Goal: Transaction & Acquisition: Purchase product/service

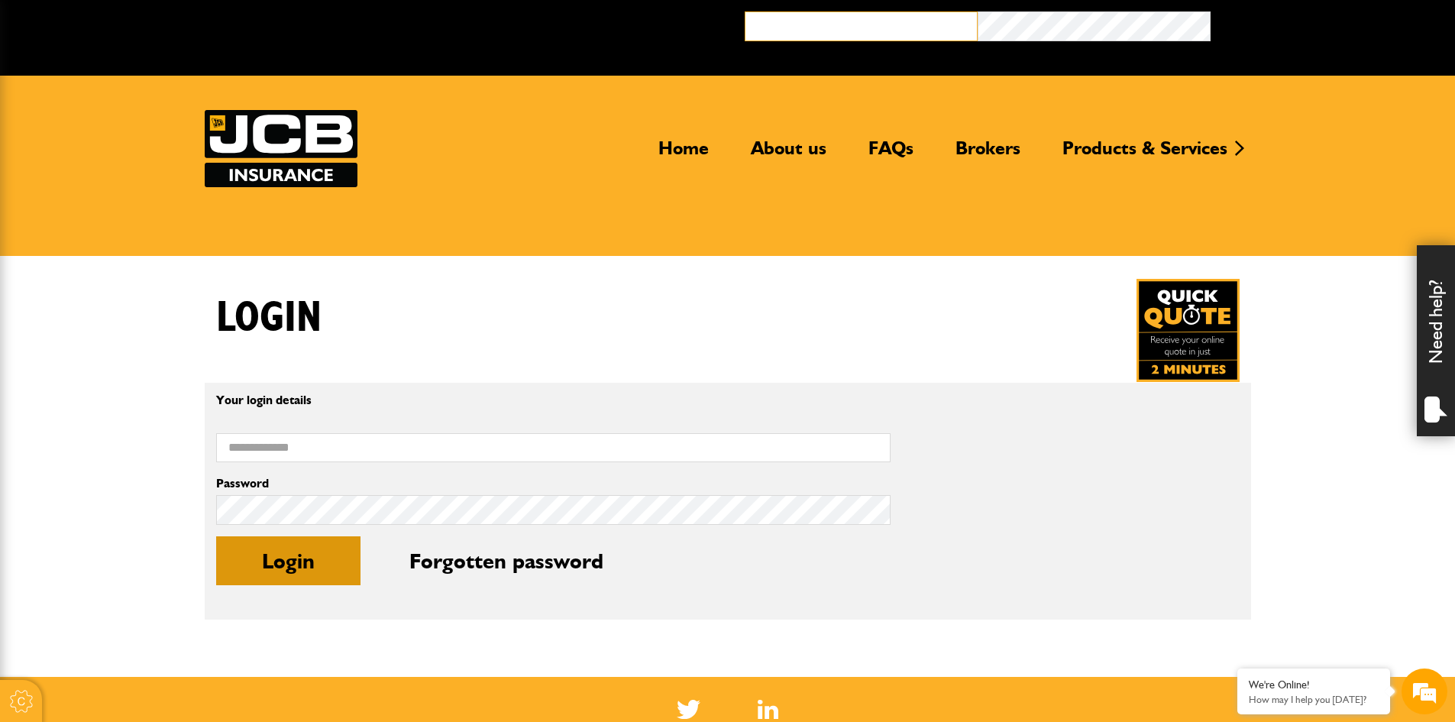
type input "**********"
click at [320, 567] on button "Login" at bounding box center [288, 560] width 144 height 49
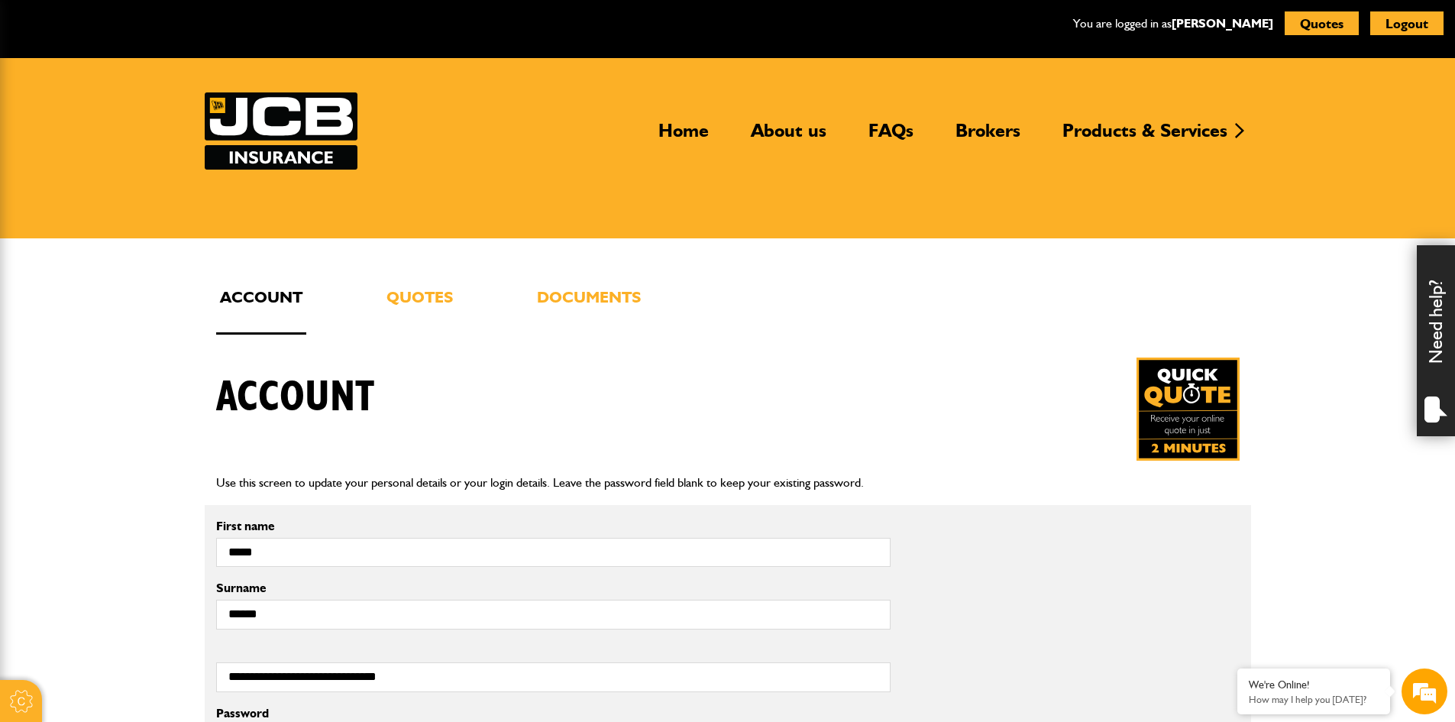
scroll to position [76, 0]
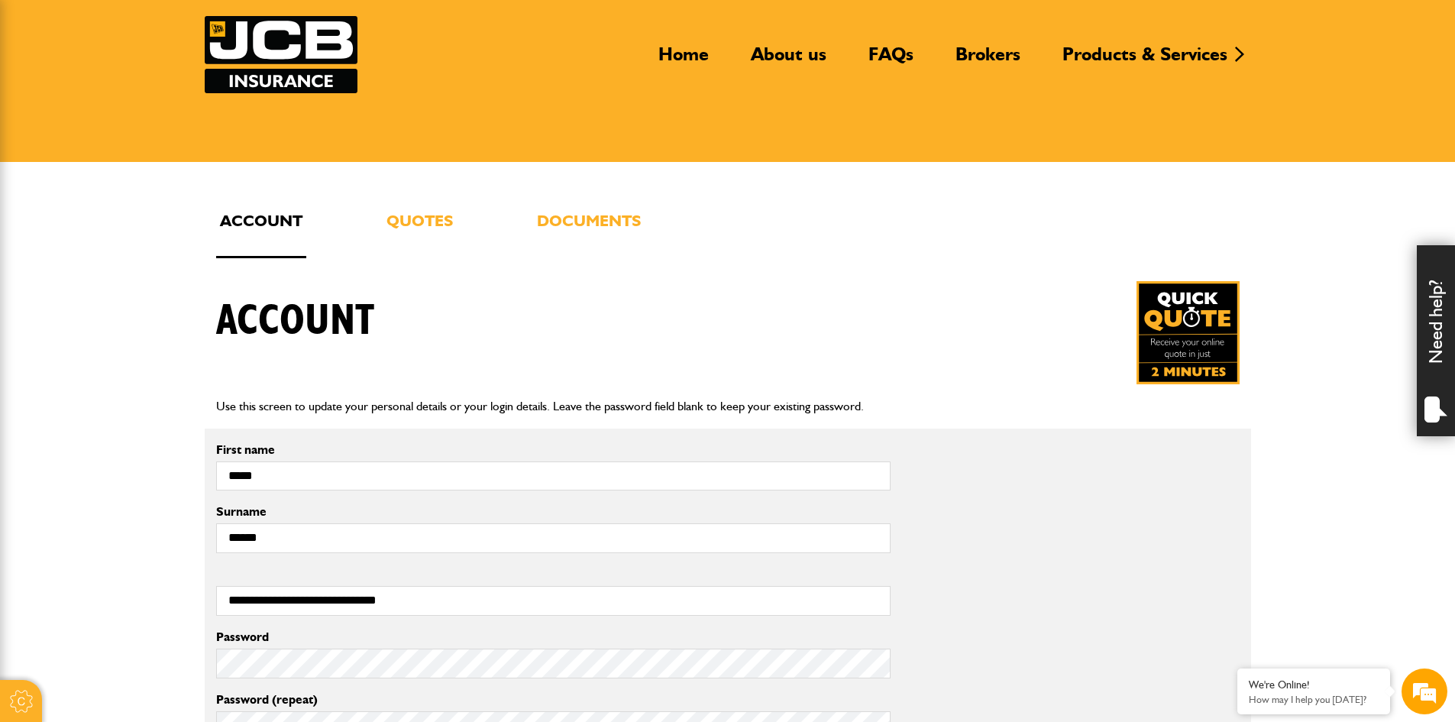
click at [455, 199] on div "**********" at bounding box center [728, 521] width 1046 height 673
click at [444, 206] on div "**********" at bounding box center [728, 521] width 1046 height 673
click at [444, 209] on link "Quotes" at bounding box center [420, 233] width 74 height 50
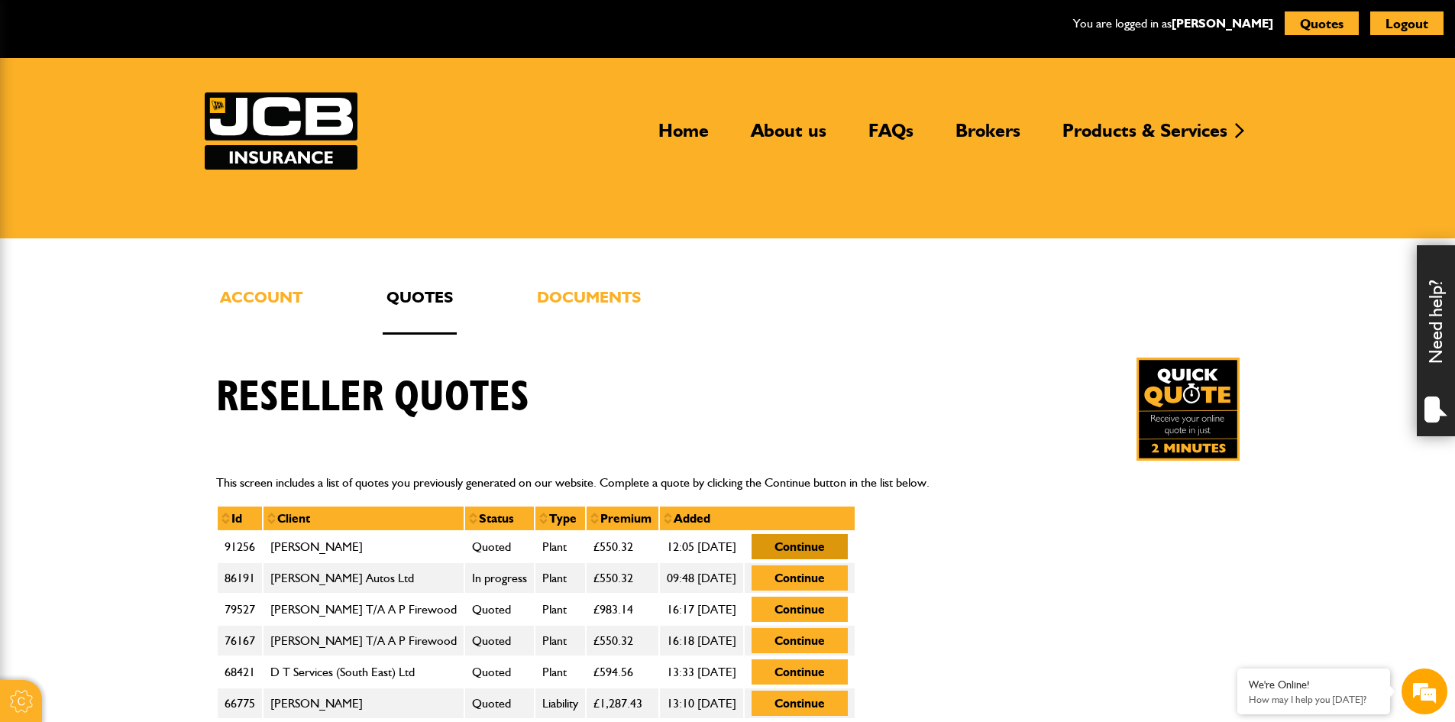
click at [848, 543] on button "Continue" at bounding box center [799, 546] width 96 height 25
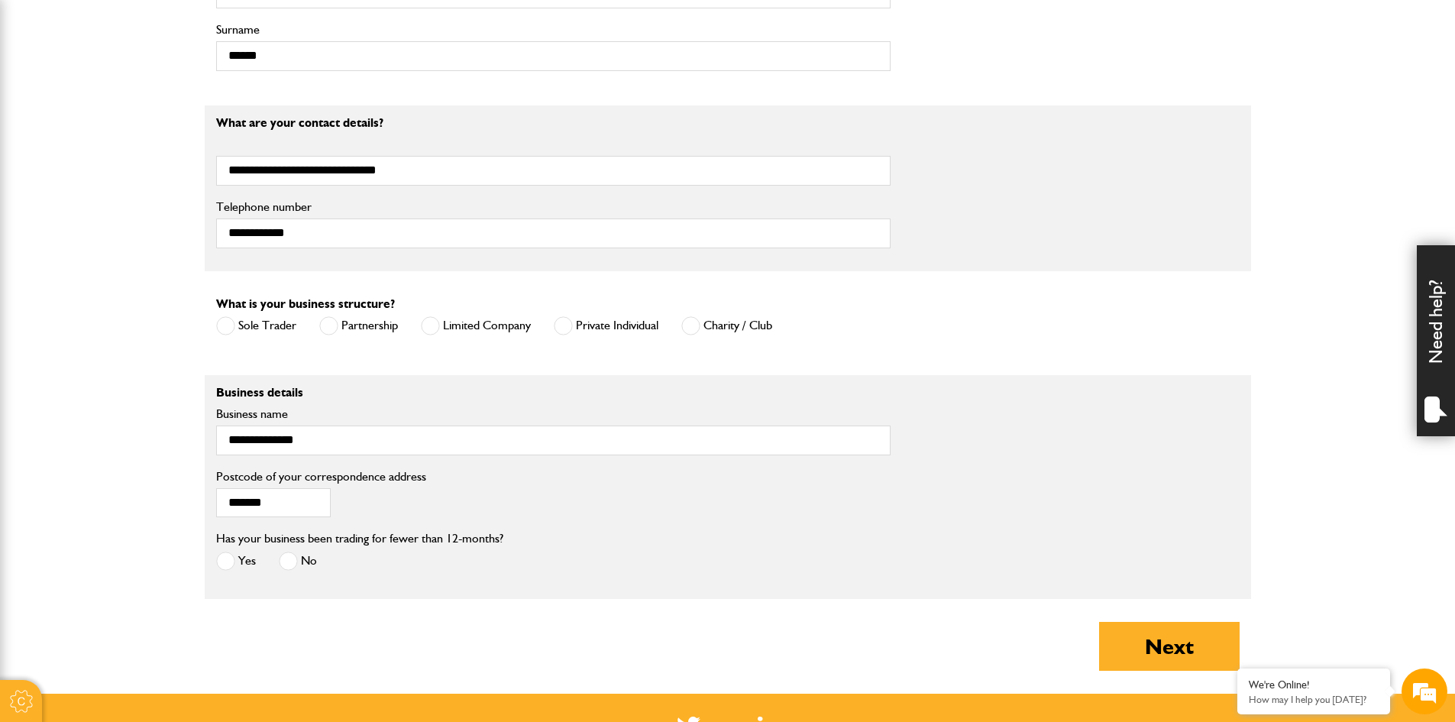
scroll to position [1145, 0]
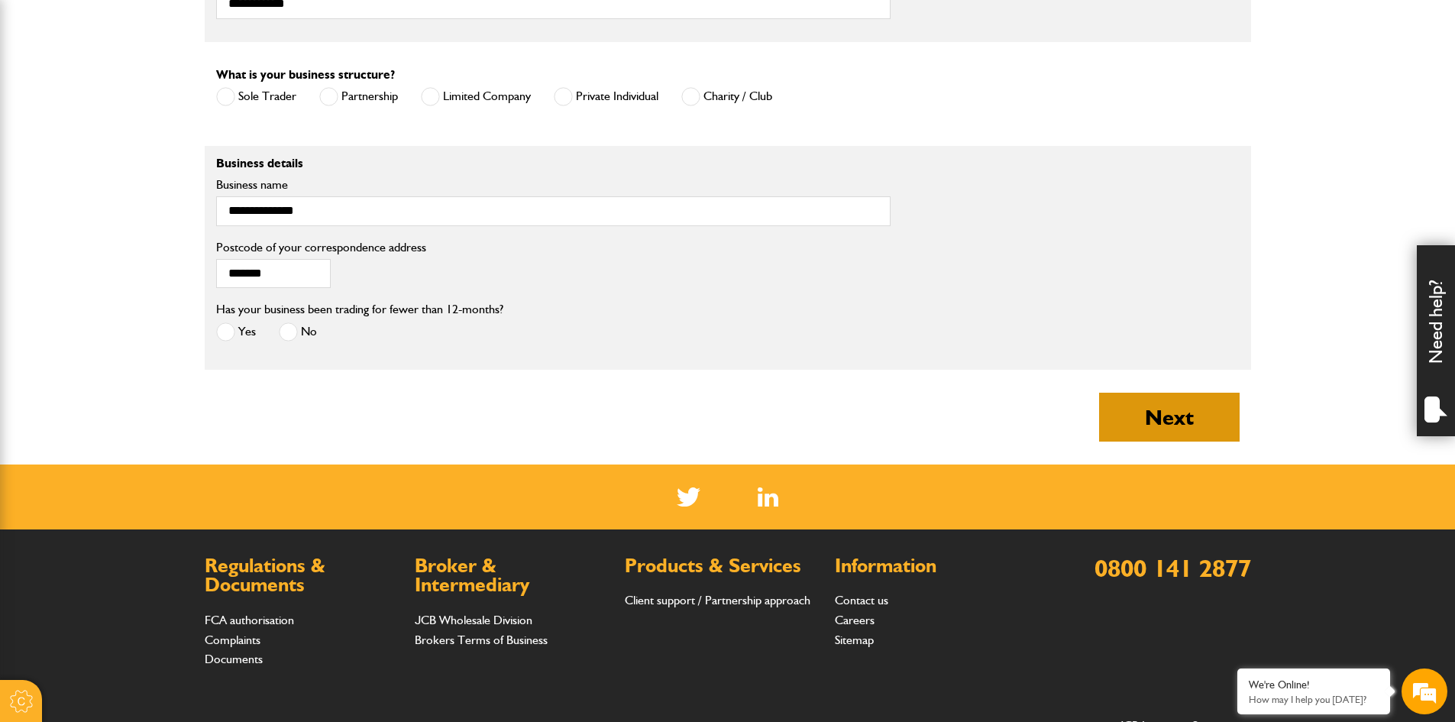
click at [1164, 404] on button "Next" at bounding box center [1169, 416] width 140 height 49
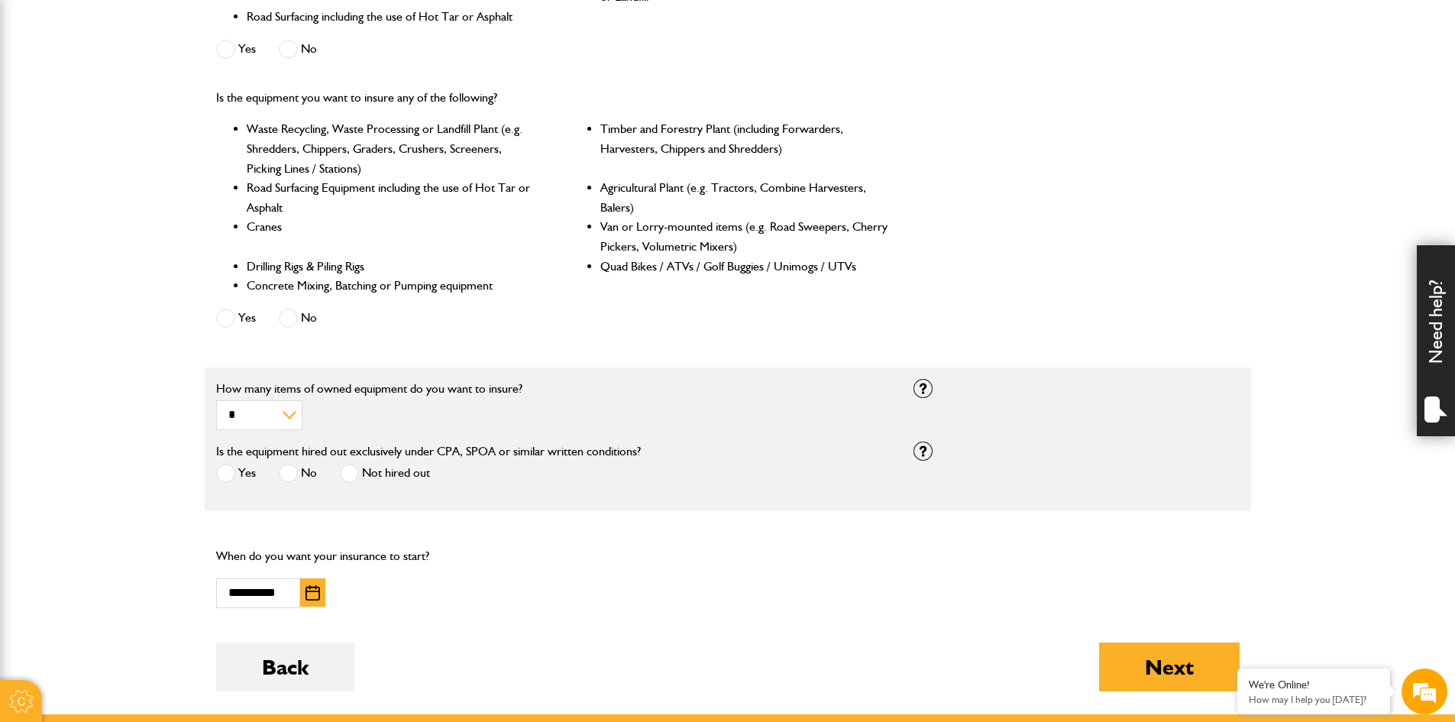
scroll to position [687, 0]
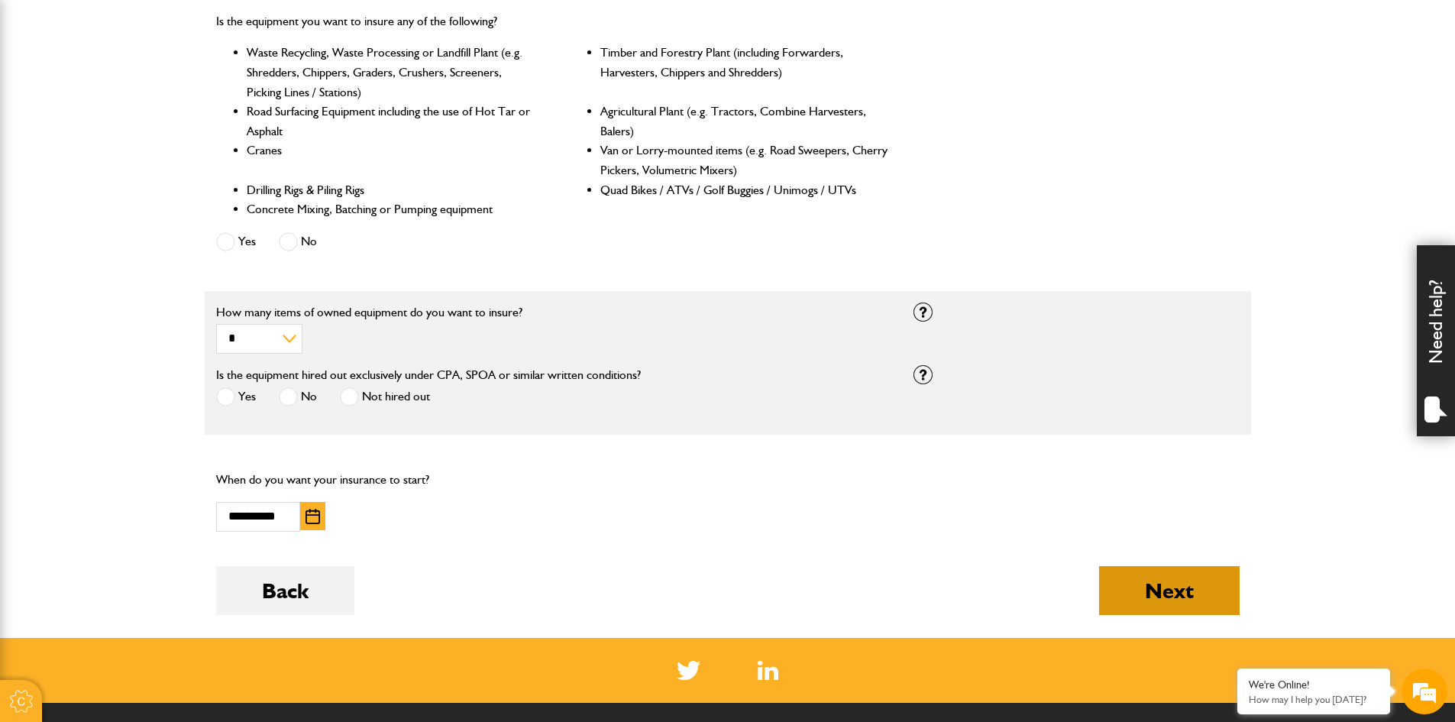
click at [1157, 591] on button "Next" at bounding box center [1169, 590] width 140 height 49
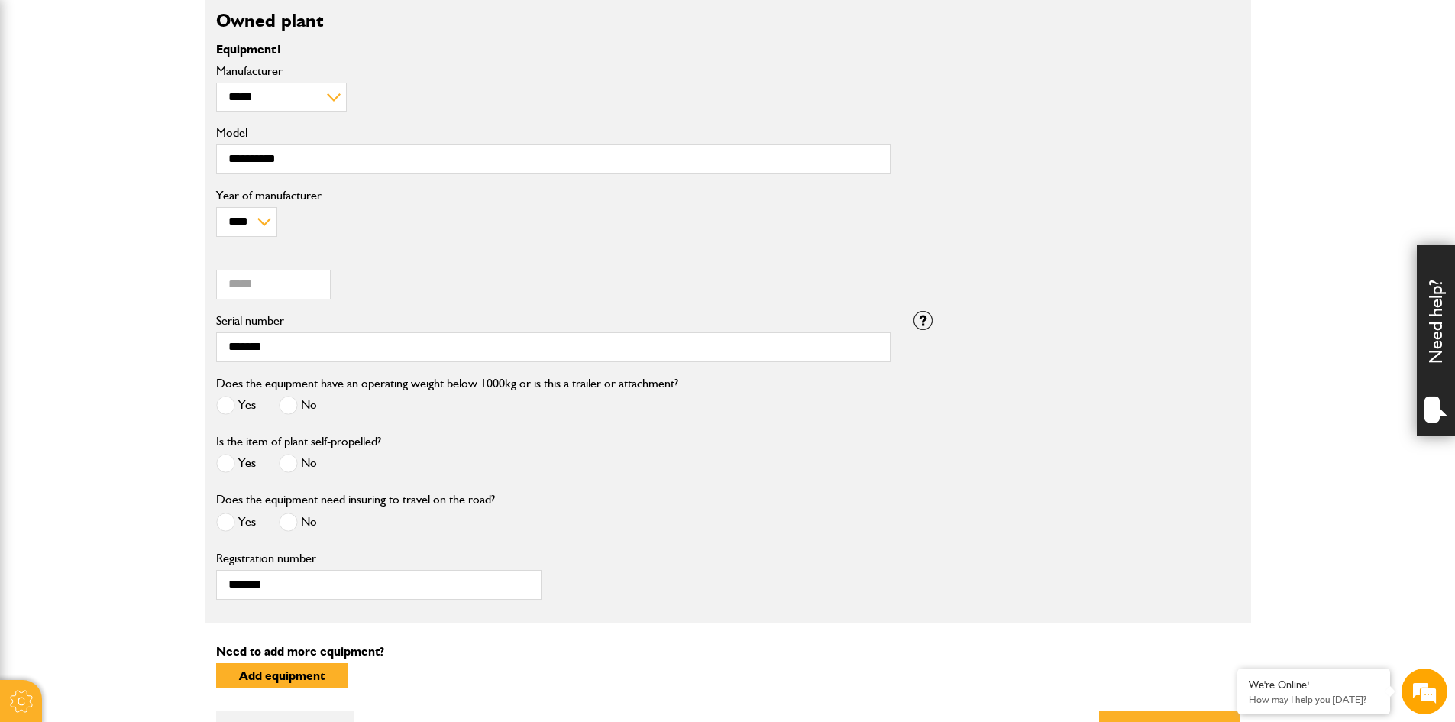
scroll to position [840, 0]
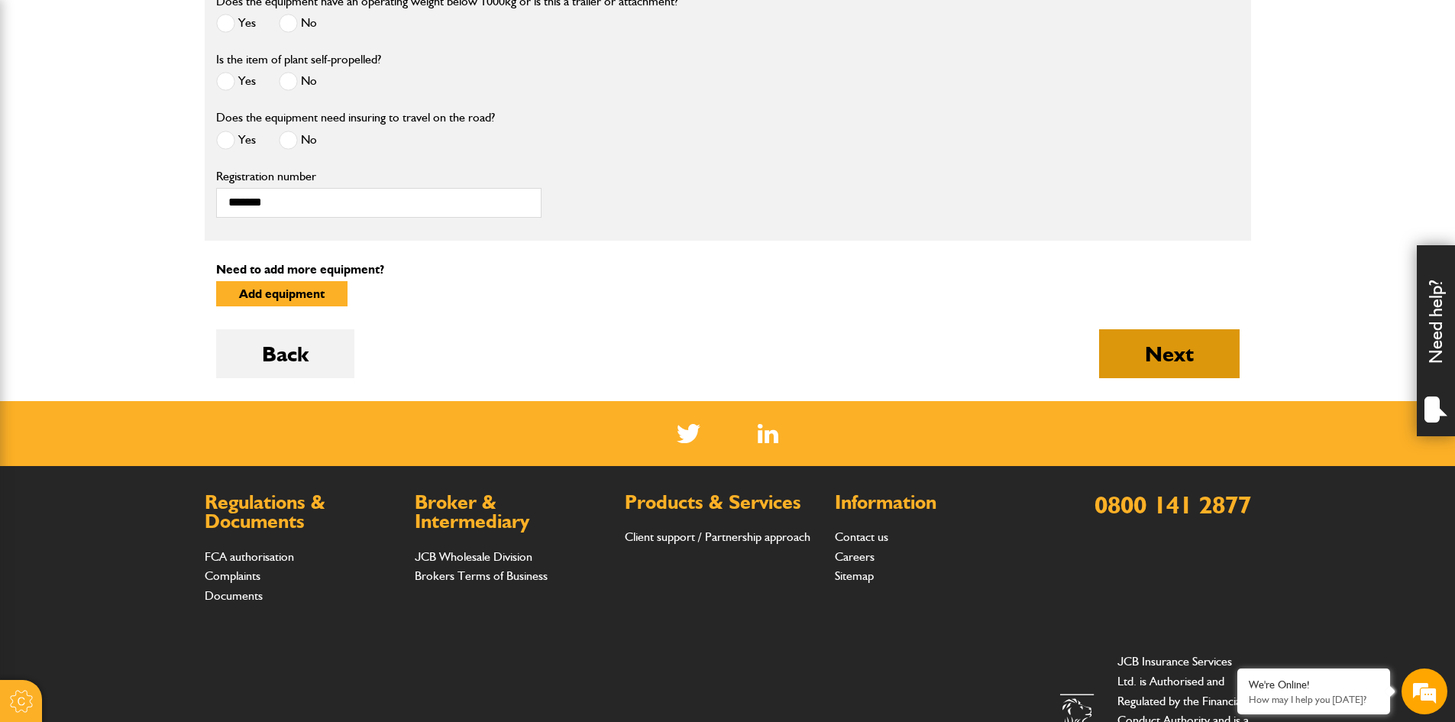
click at [1158, 356] on button "Next" at bounding box center [1169, 353] width 140 height 49
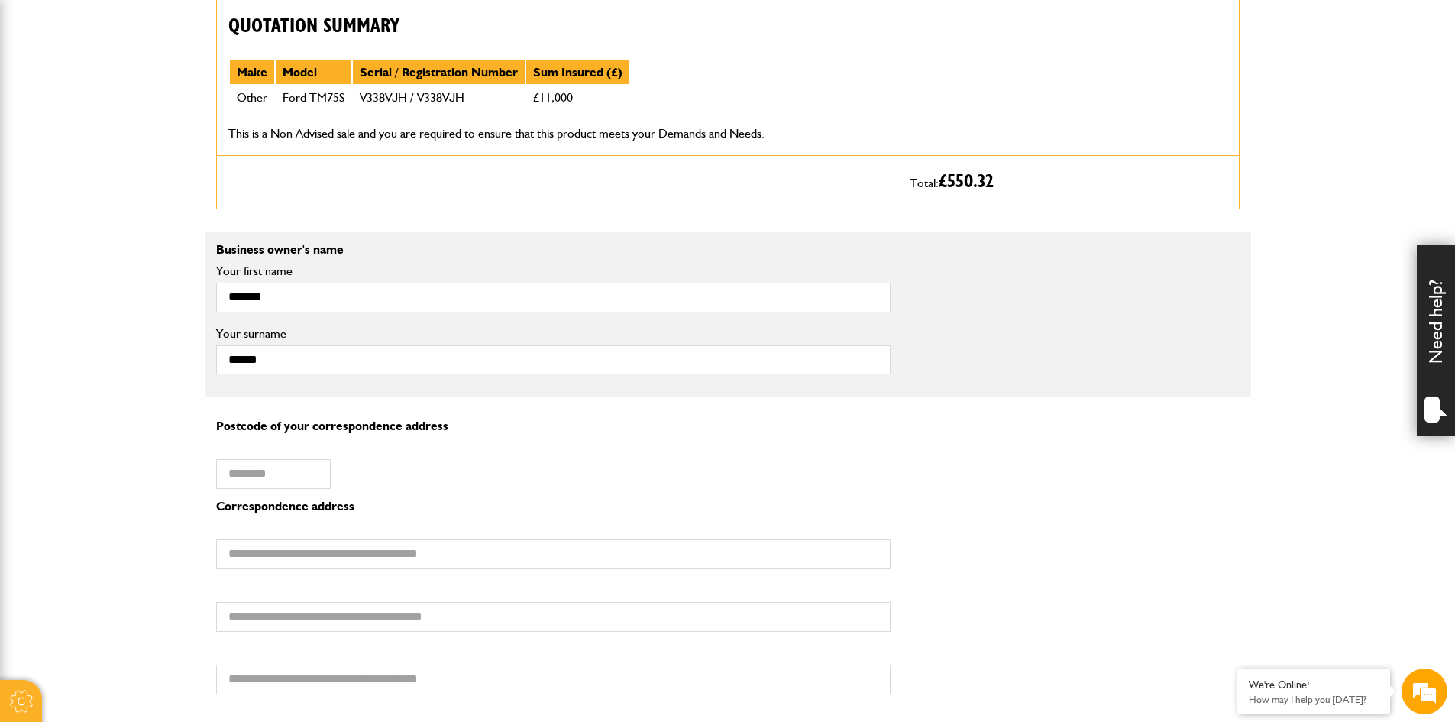
scroll to position [840, 0]
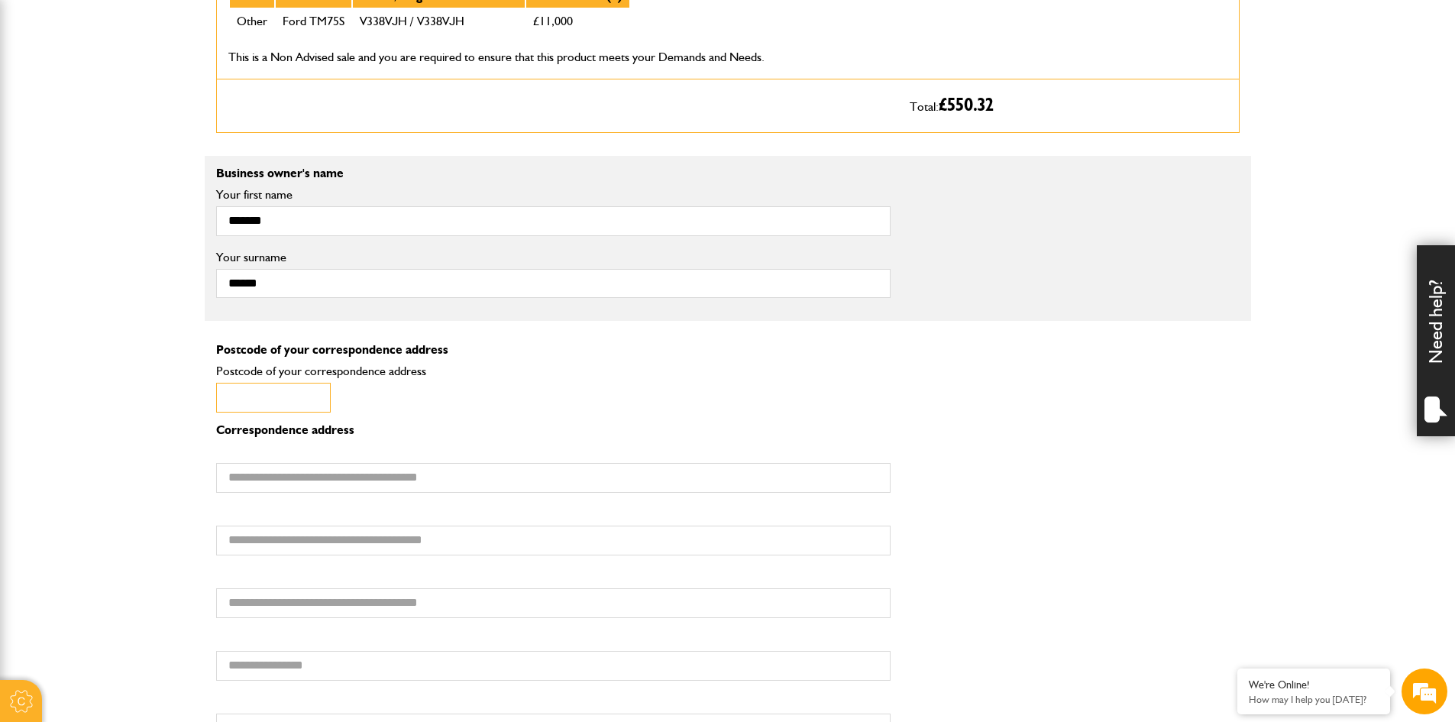
click at [301, 405] on input "Postcode of your correspondence address" at bounding box center [273, 398] width 115 height 30
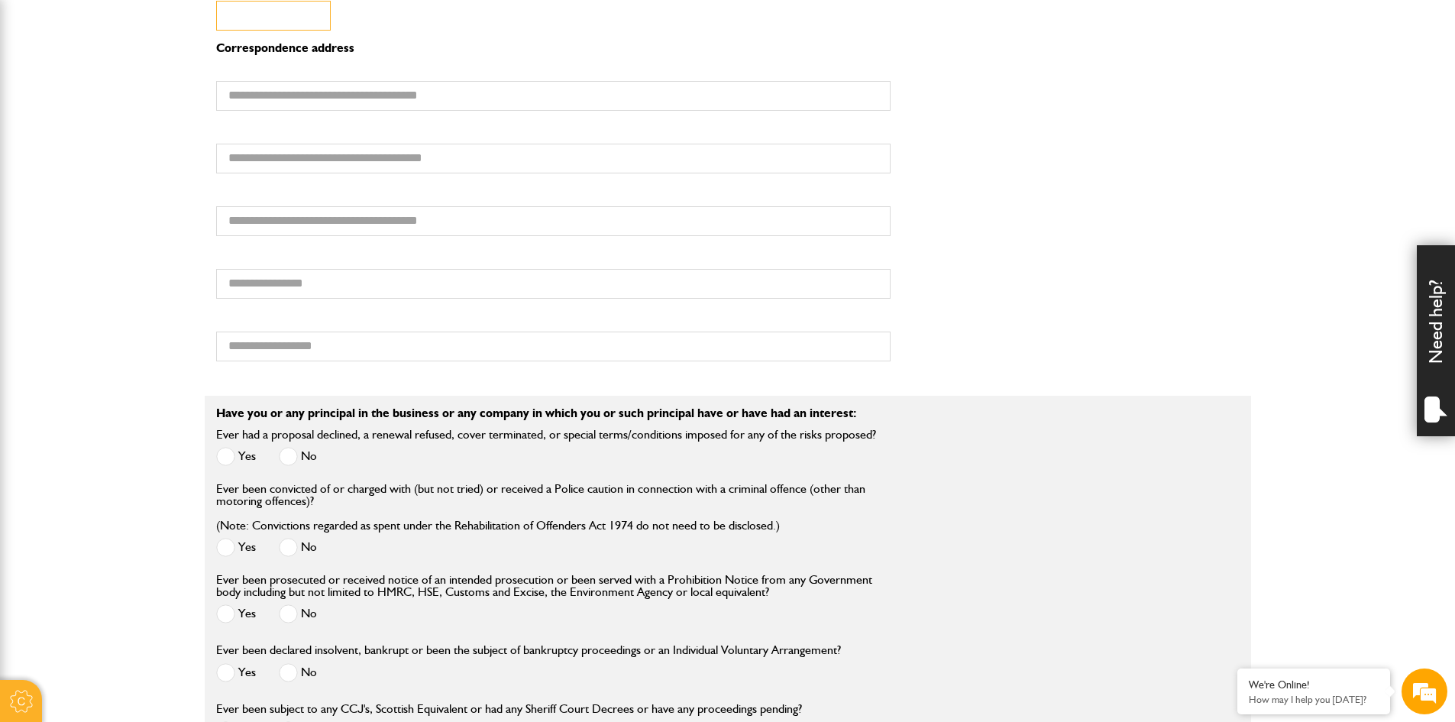
scroll to position [1298, 0]
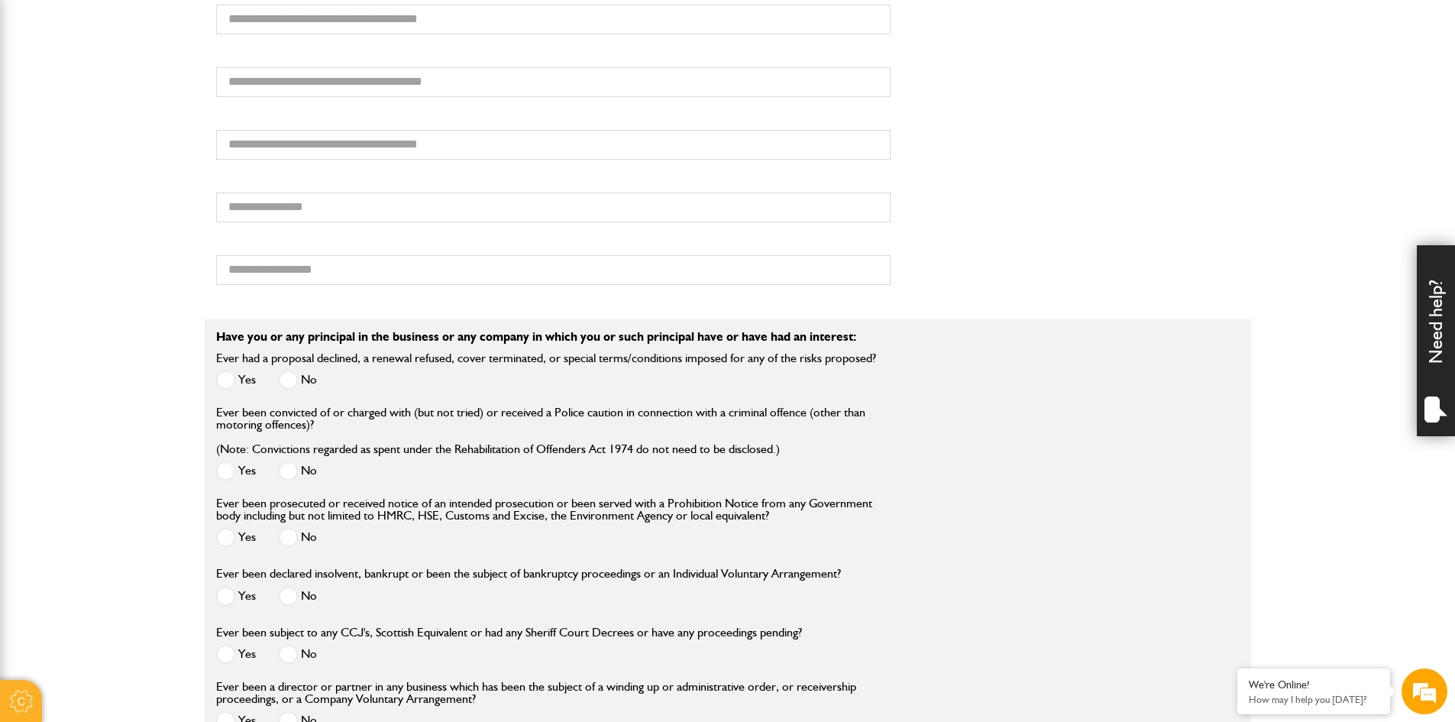
click at [317, 376] on div "Yes No" at bounding box center [546, 382] width 660 height 25
click at [295, 374] on span at bounding box center [288, 379] width 19 height 19
click at [283, 462] on span at bounding box center [288, 470] width 19 height 19
click at [275, 555] on div "Ever been prosecuted or received notice of an intended prosecution or been serv…" at bounding box center [553, 530] width 697 height 66
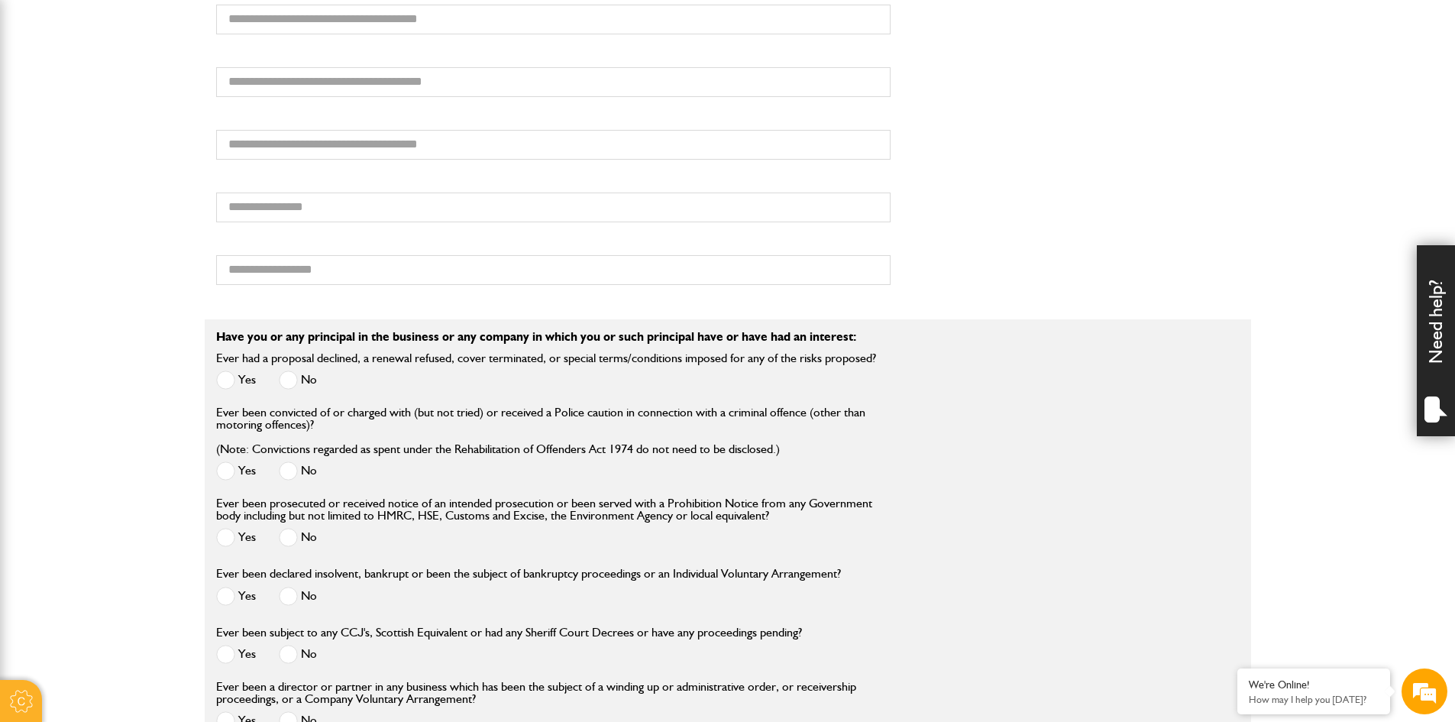
click at [293, 544] on span at bounding box center [288, 537] width 19 height 19
click at [299, 599] on label "No" at bounding box center [298, 595] width 38 height 19
click at [290, 593] on span at bounding box center [288, 595] width 19 height 19
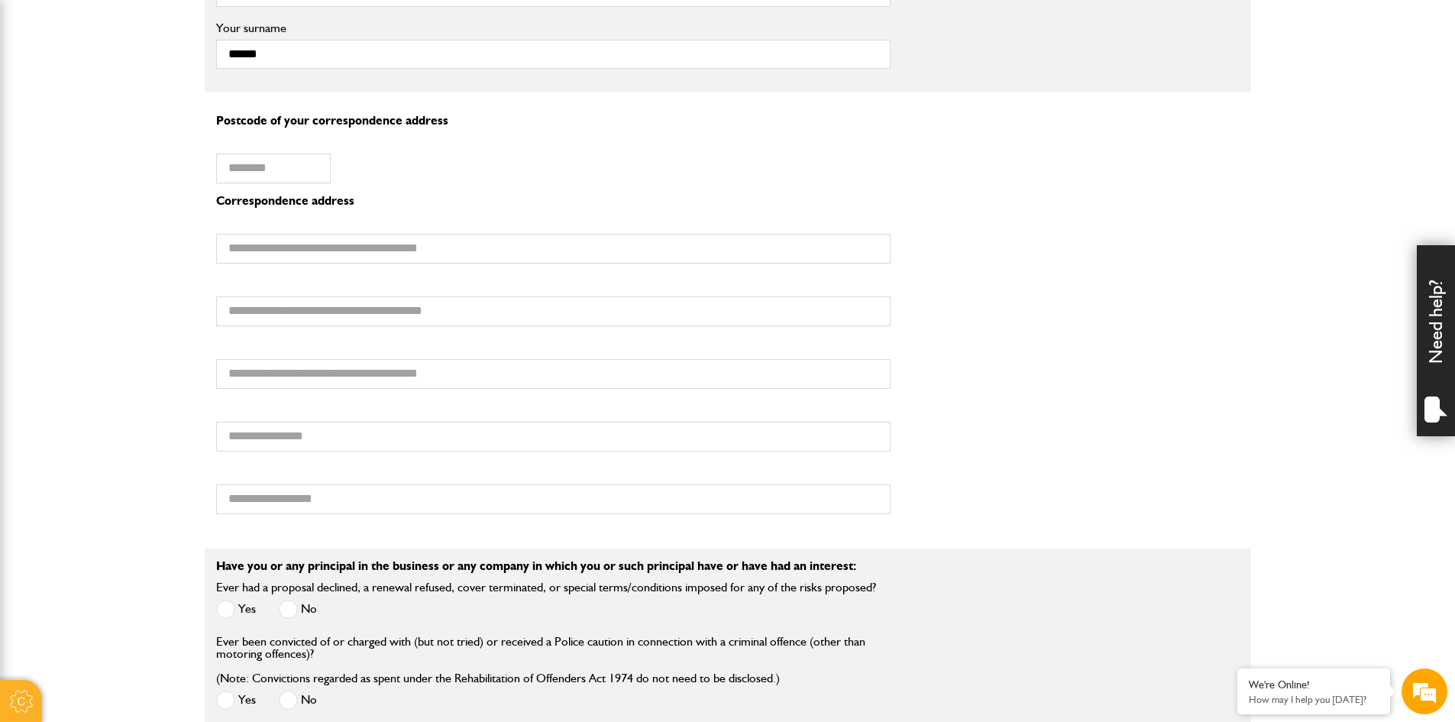
scroll to position [993, 0]
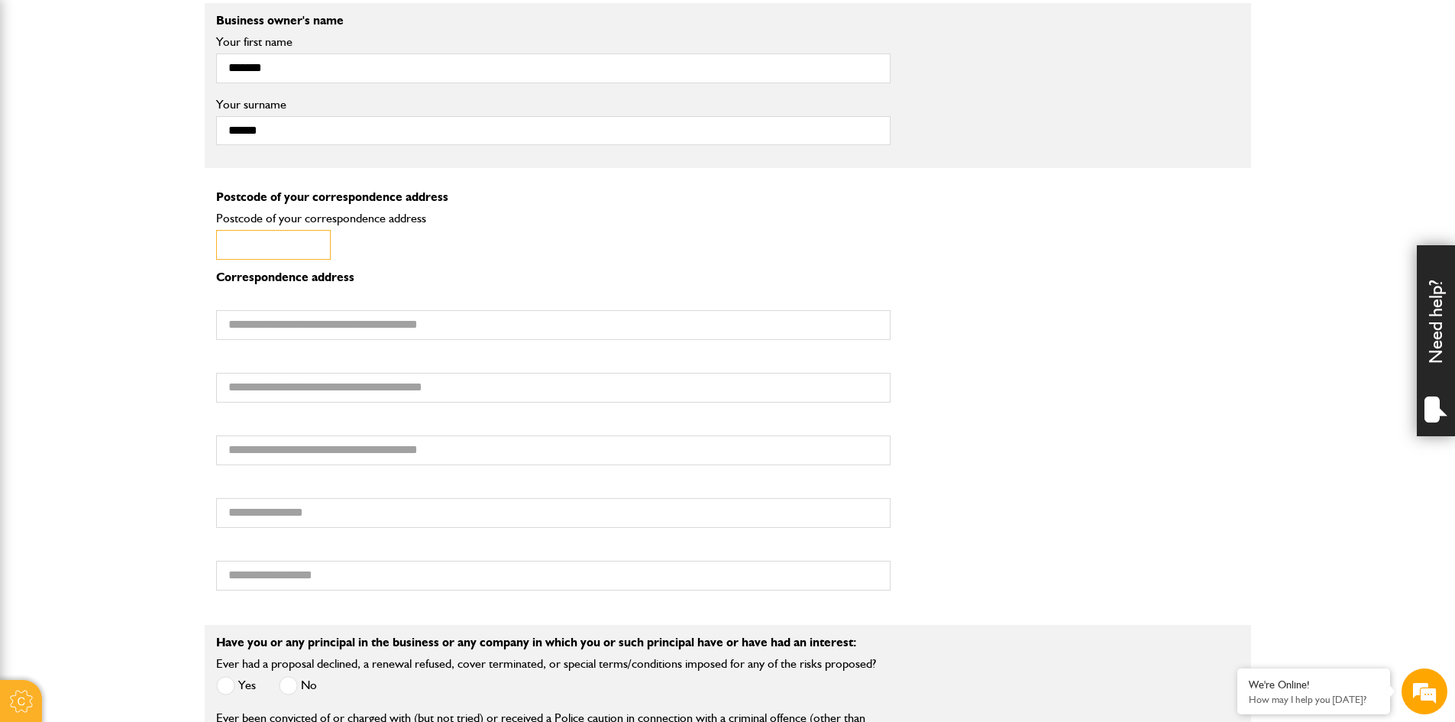
drag, startPoint x: 270, startPoint y: 237, endPoint x: 1225, endPoint y: 379, distance: 966.6
click at [270, 237] on input "Postcode of your correspondence address" at bounding box center [273, 245] width 115 height 30
click at [289, 243] on input "Postcode of your correspondence address" at bounding box center [273, 245] width 115 height 30
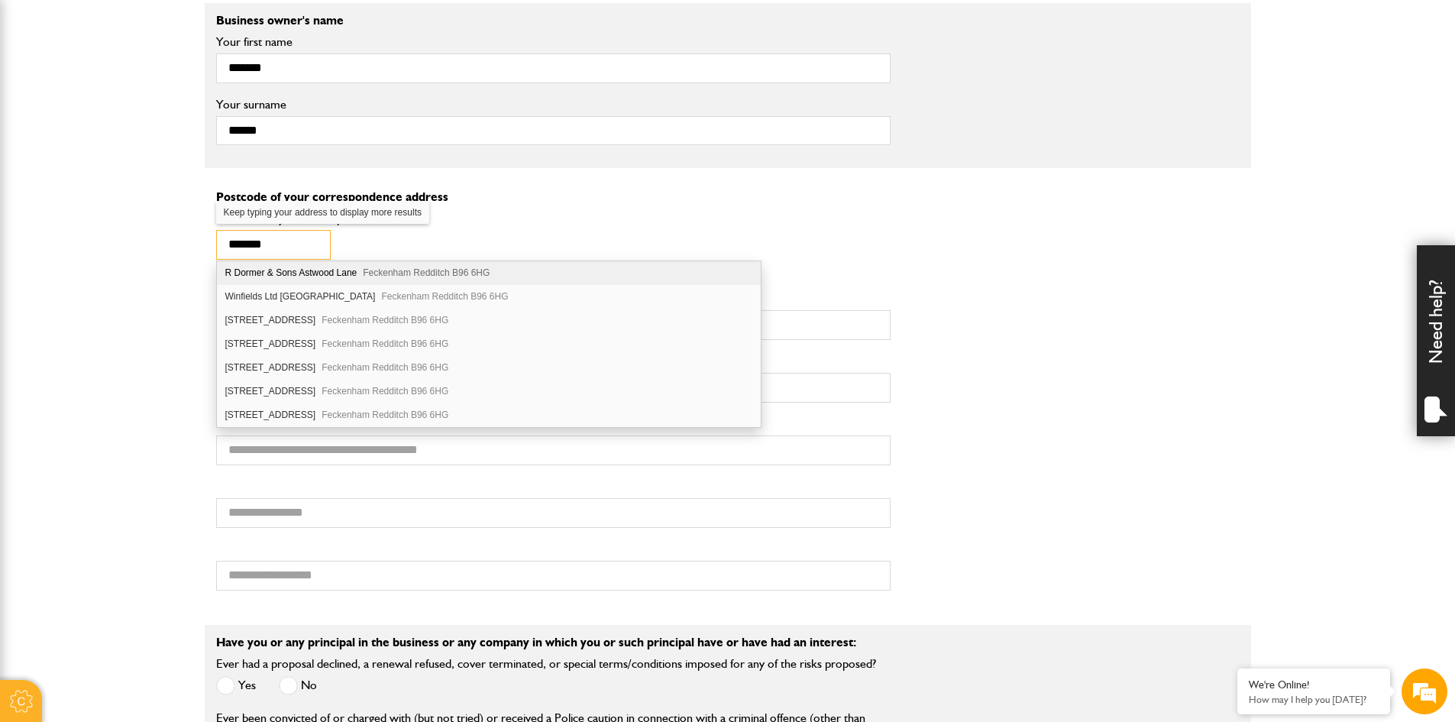
type input "*******"
click at [314, 275] on div "R Dormer & Sons Astwood Lane Feckenham Redditch B96 6HG" at bounding box center [489, 273] width 544 height 24
type input "**********"
type input "*********"
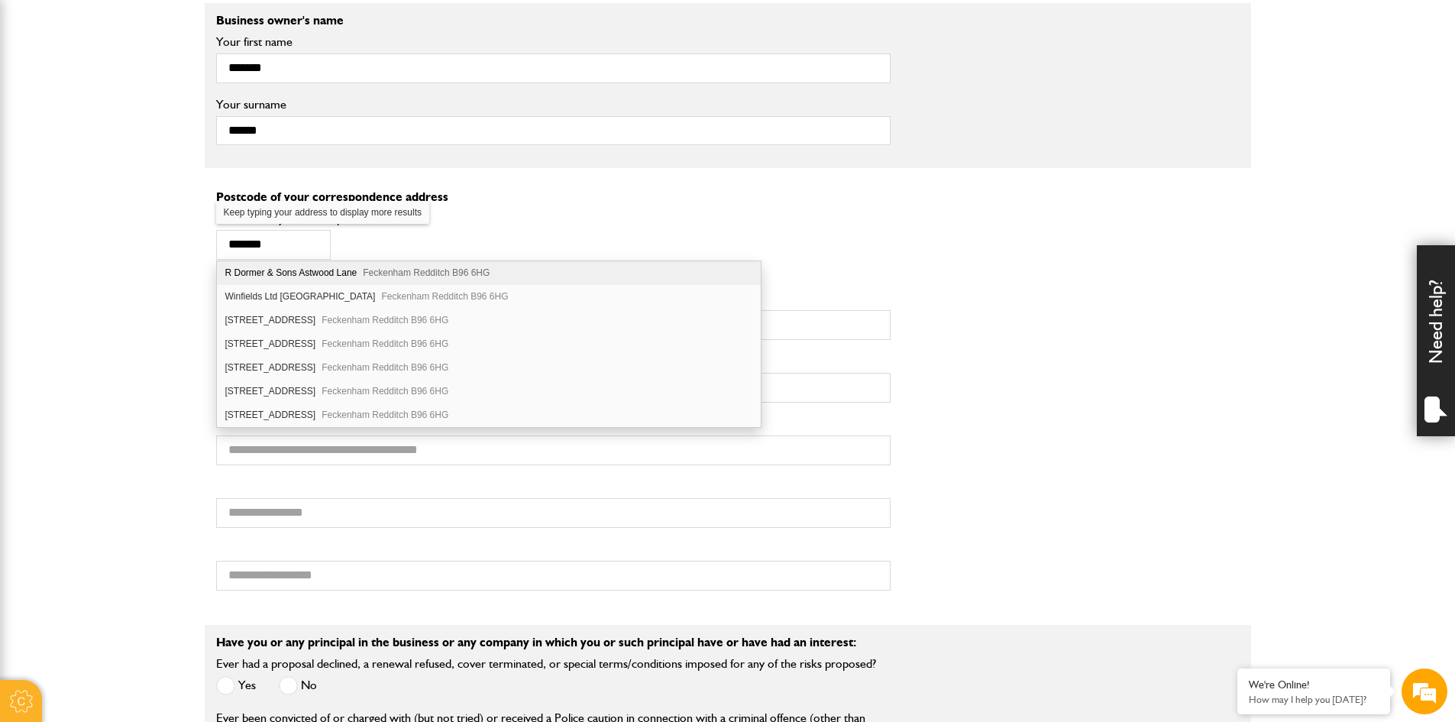
type input "********"
type input "**********"
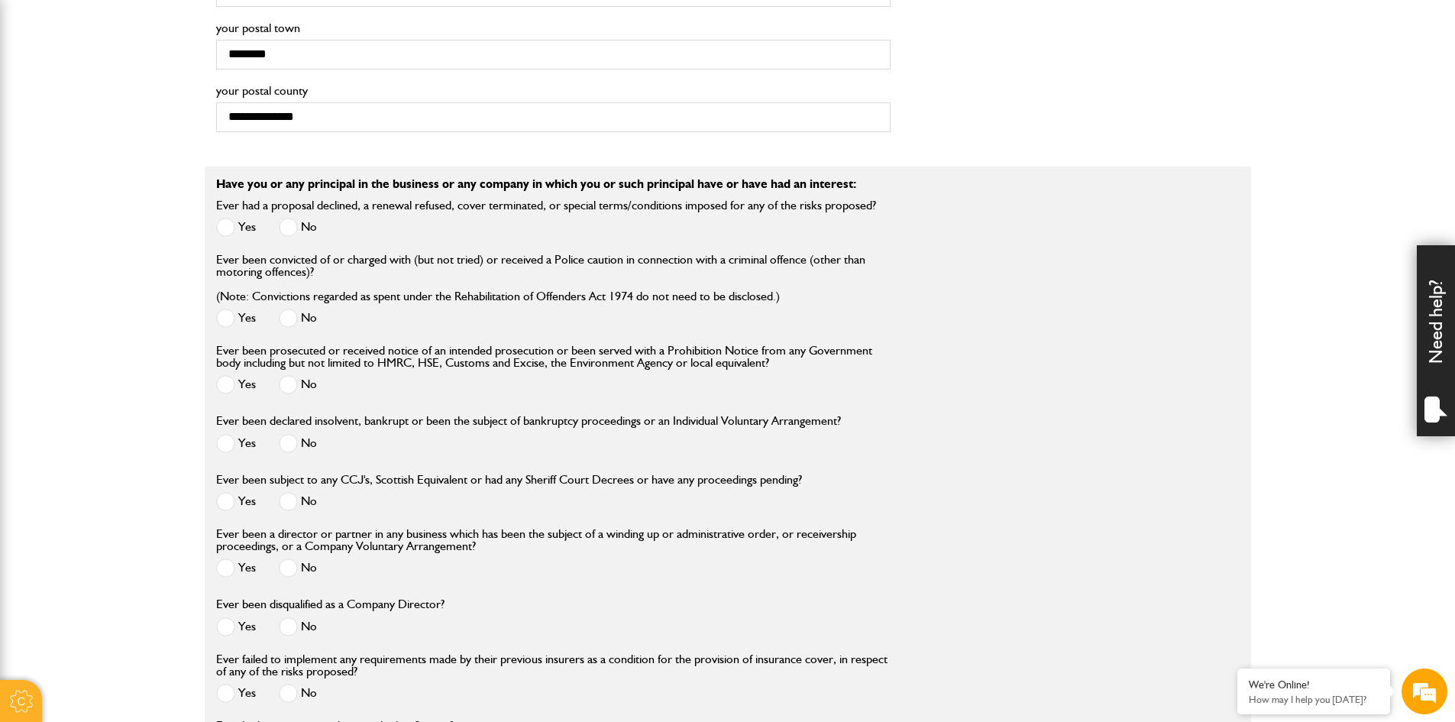
scroll to position [1680, 0]
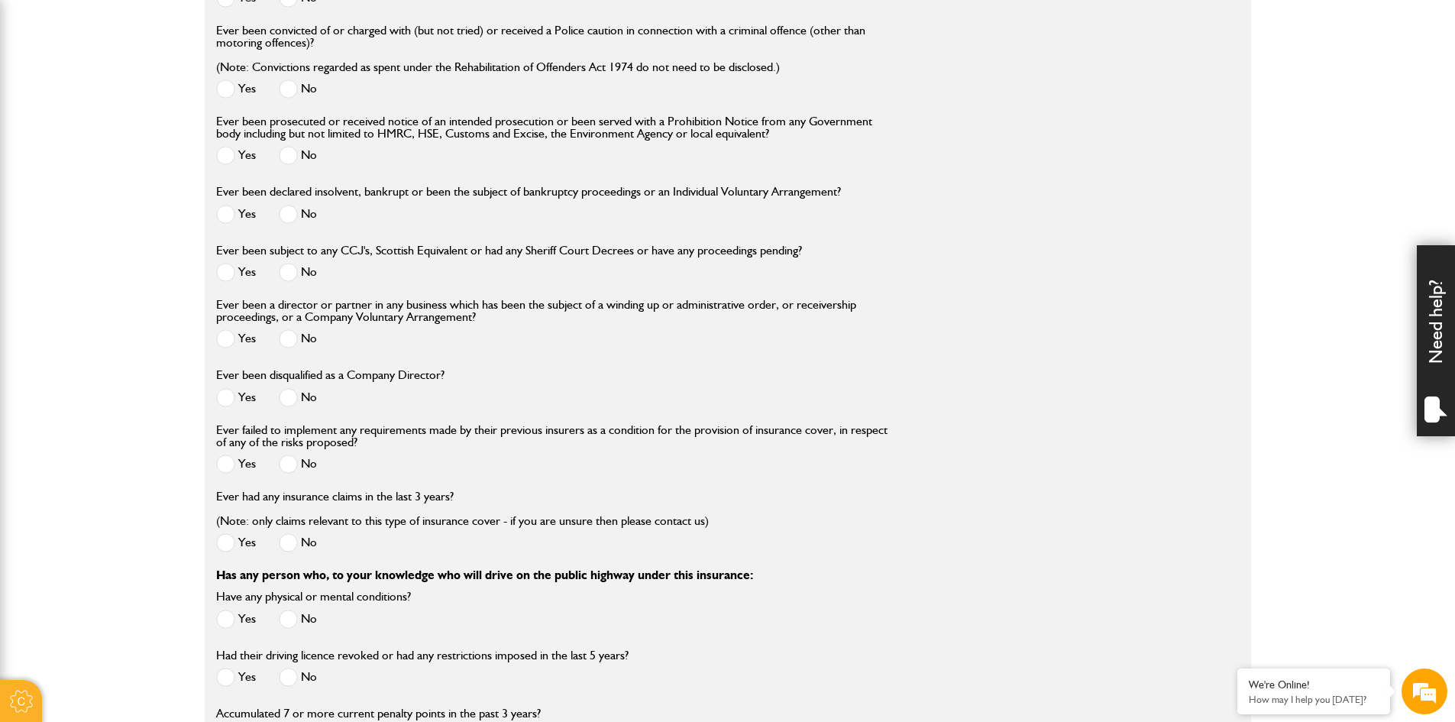
click at [290, 342] on span at bounding box center [288, 338] width 19 height 19
click at [286, 399] on span at bounding box center [288, 397] width 19 height 19
click at [287, 468] on span at bounding box center [288, 463] width 19 height 19
click at [298, 534] on div "Ever had any insurance claims in the last 3 years? (Note: only claims relevant …" at bounding box center [462, 523] width 492 height 67
click at [295, 550] on span at bounding box center [288, 542] width 19 height 19
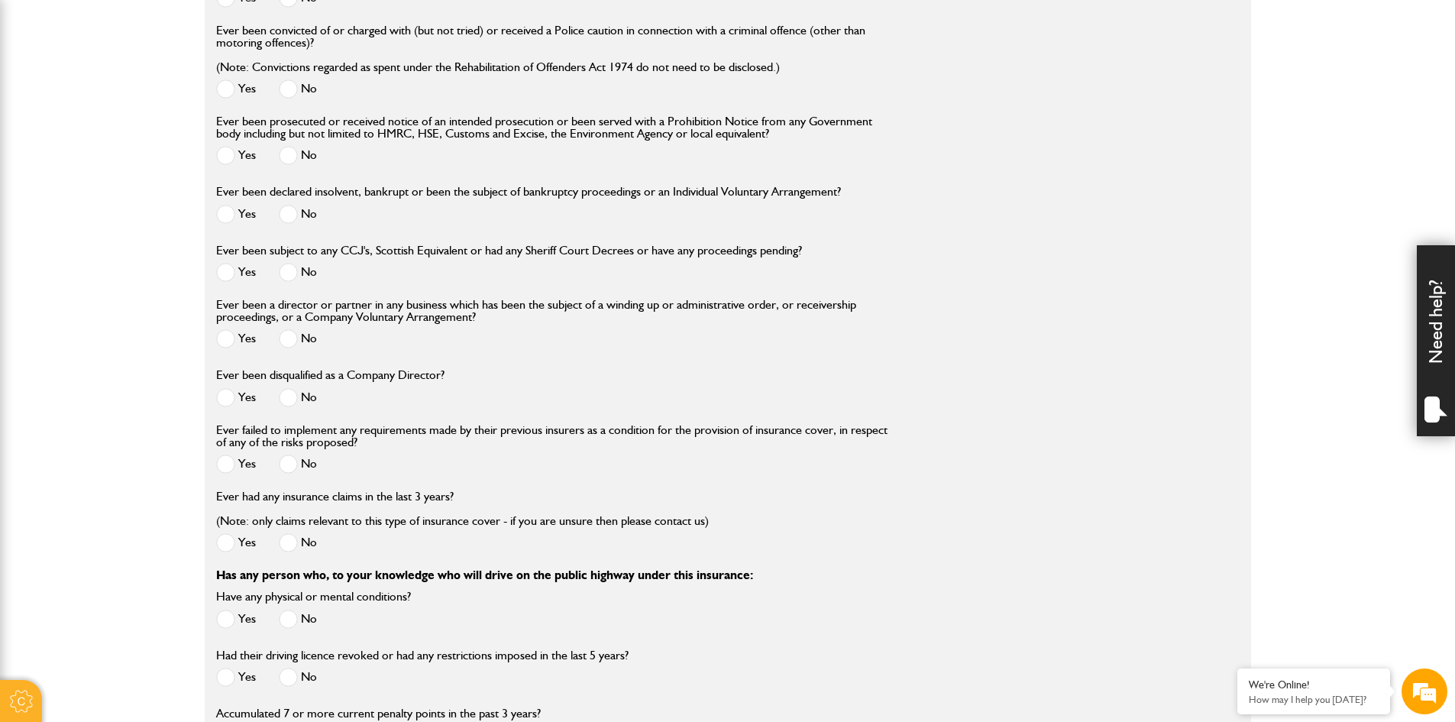
click at [286, 618] on span at bounding box center [288, 618] width 19 height 19
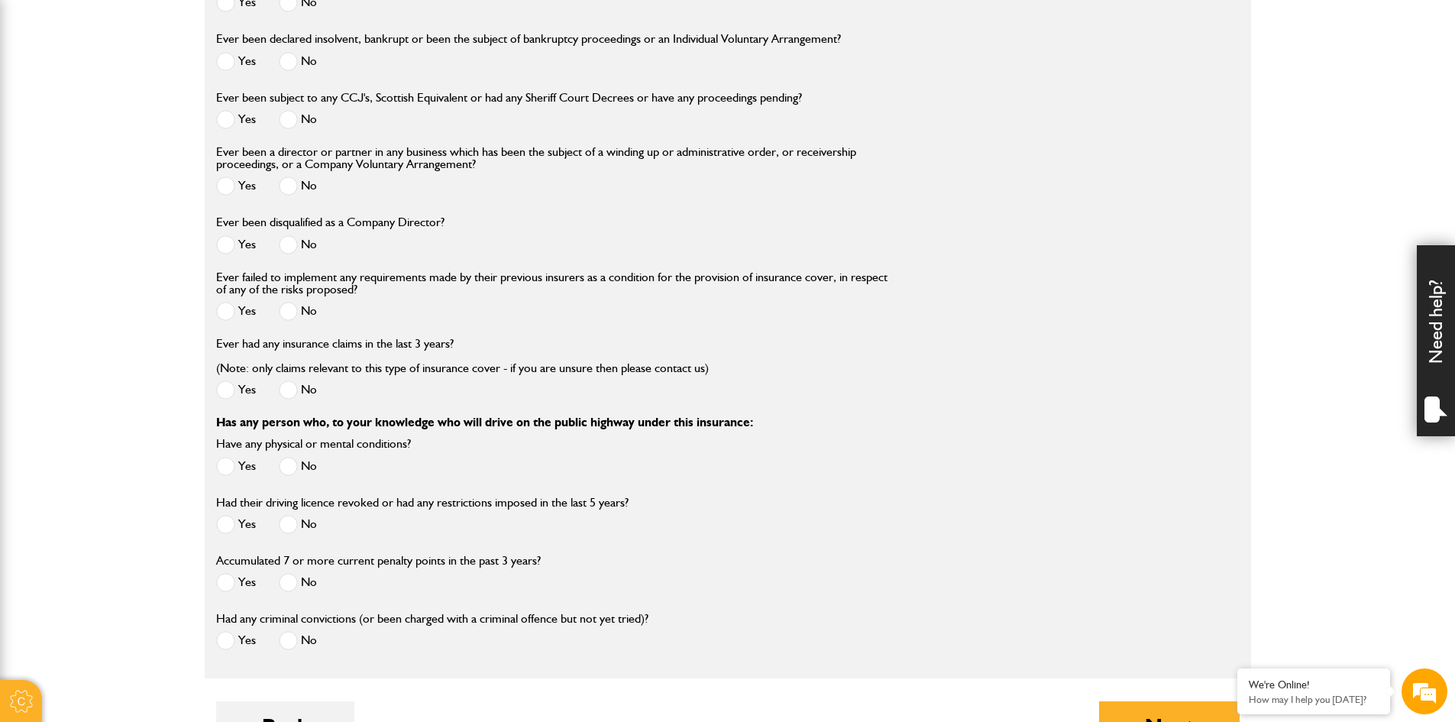
click at [292, 532] on span at bounding box center [288, 524] width 19 height 19
click at [292, 586] on span at bounding box center [288, 582] width 19 height 19
click at [287, 646] on span at bounding box center [288, 640] width 19 height 19
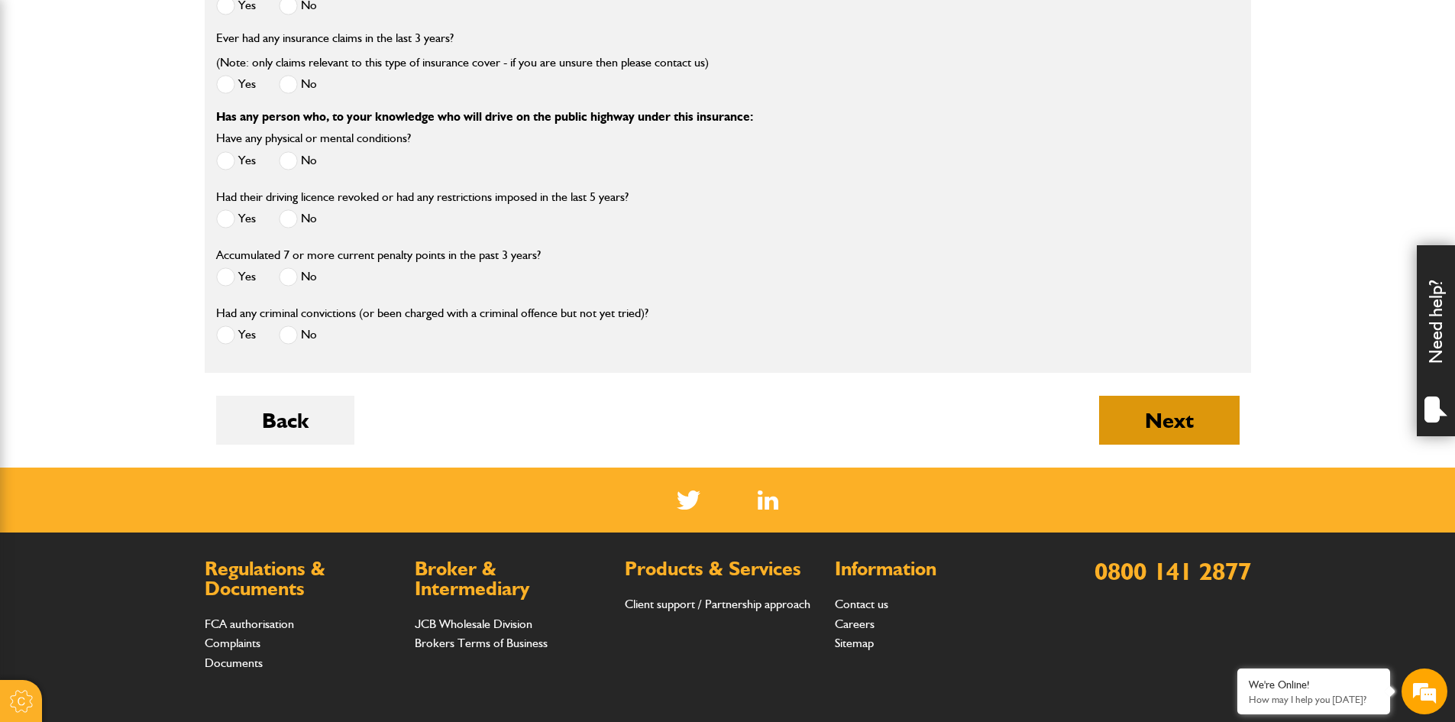
click at [1211, 424] on button "Next" at bounding box center [1169, 420] width 140 height 49
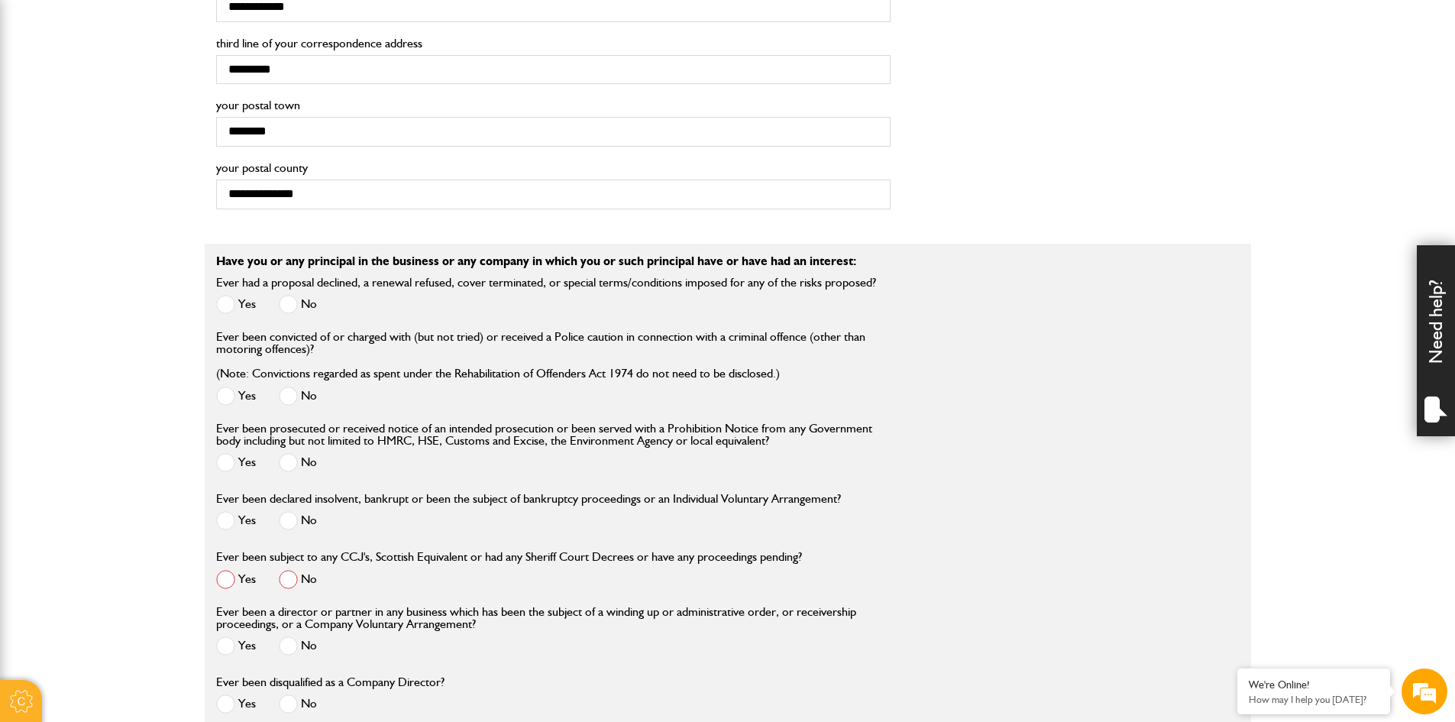
scroll to position [1680, 0]
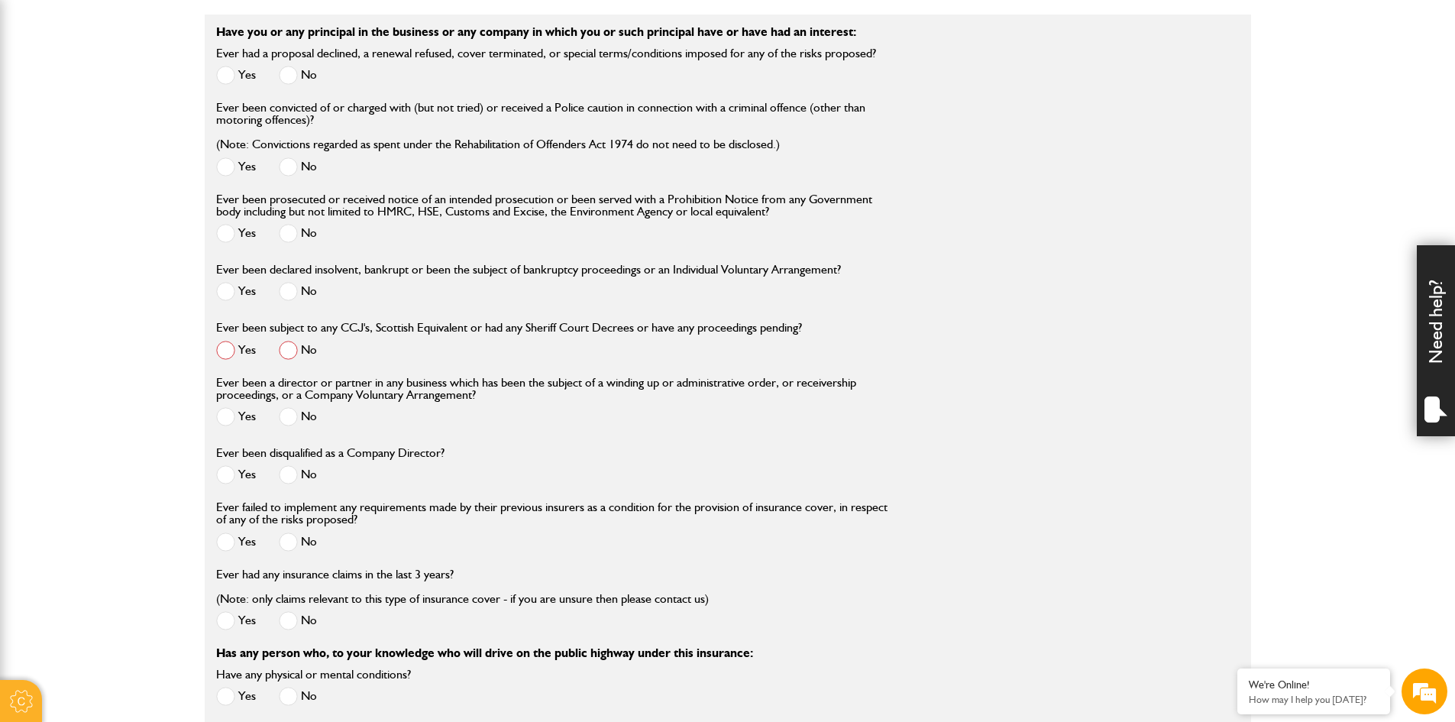
click at [279, 353] on span at bounding box center [288, 350] width 19 height 19
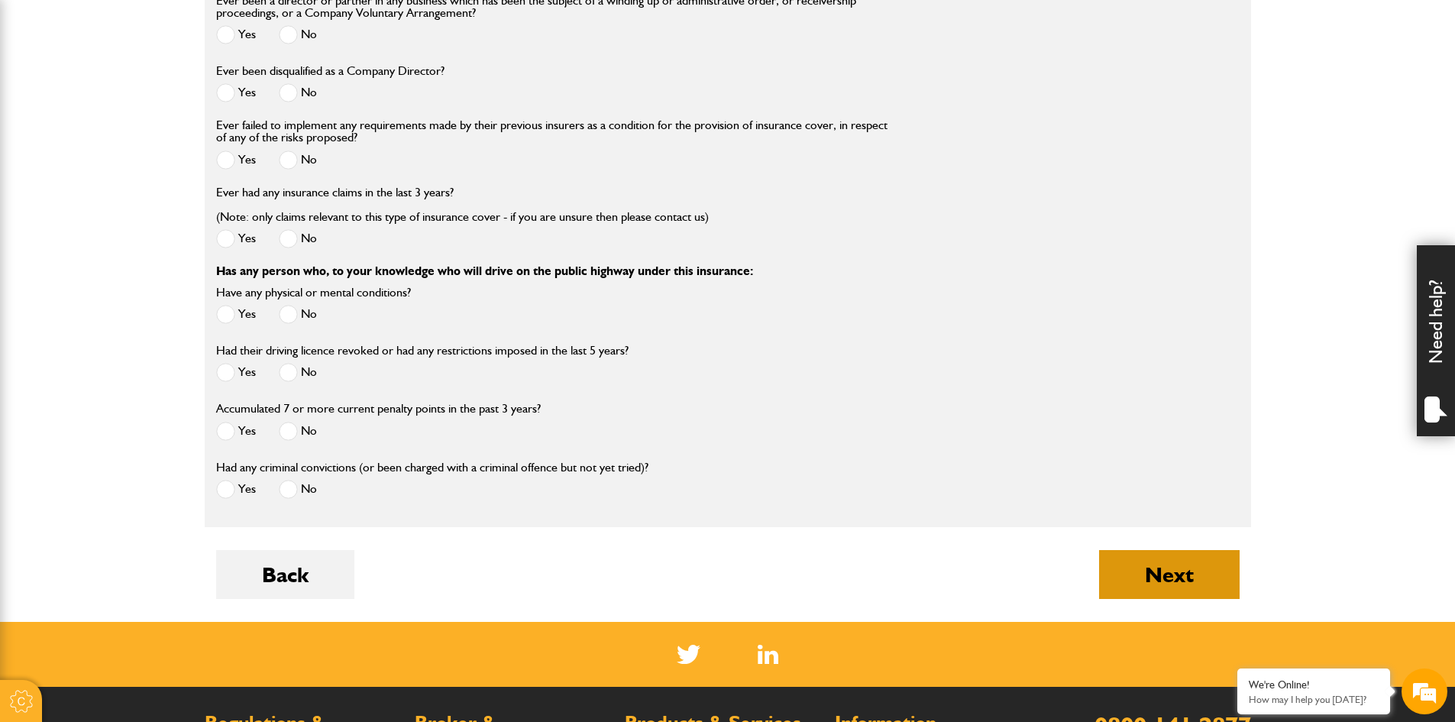
scroll to position [2138, 0]
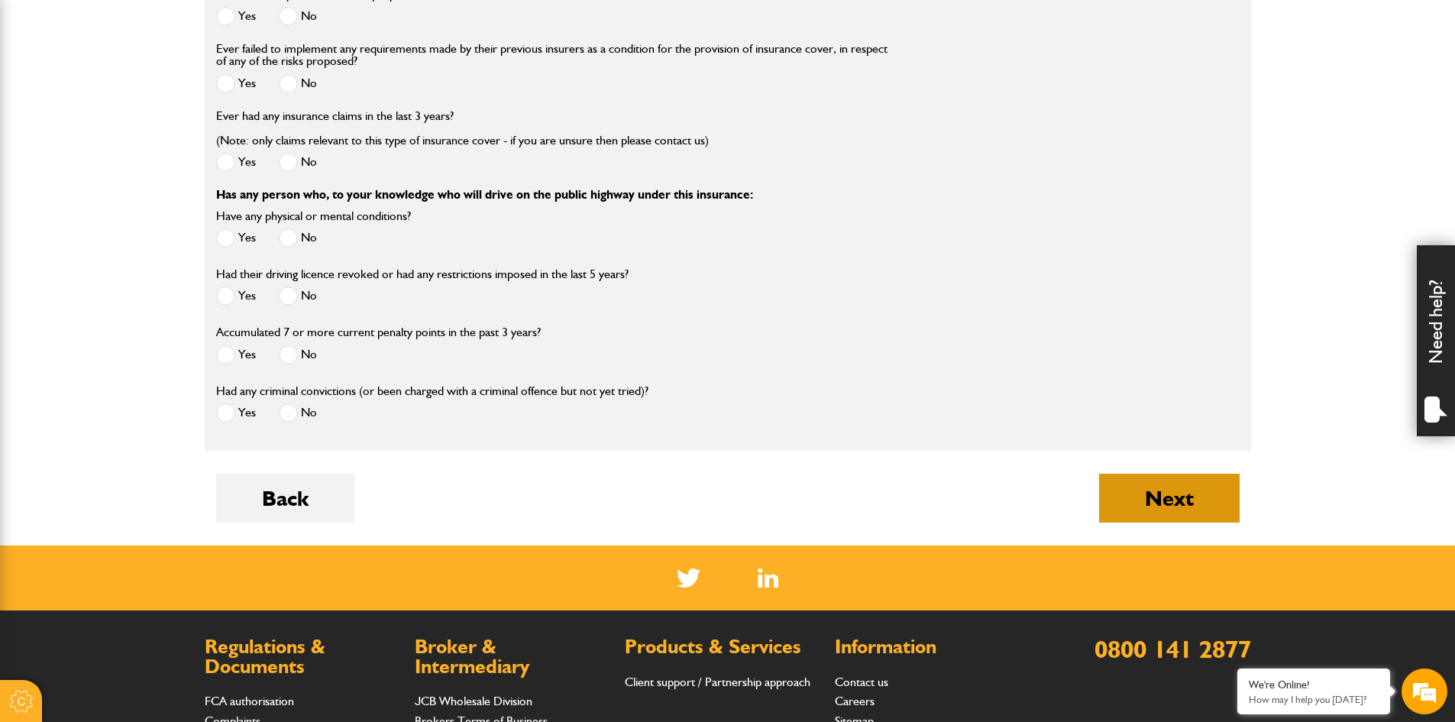
click at [1188, 486] on button "Next" at bounding box center [1169, 497] width 140 height 49
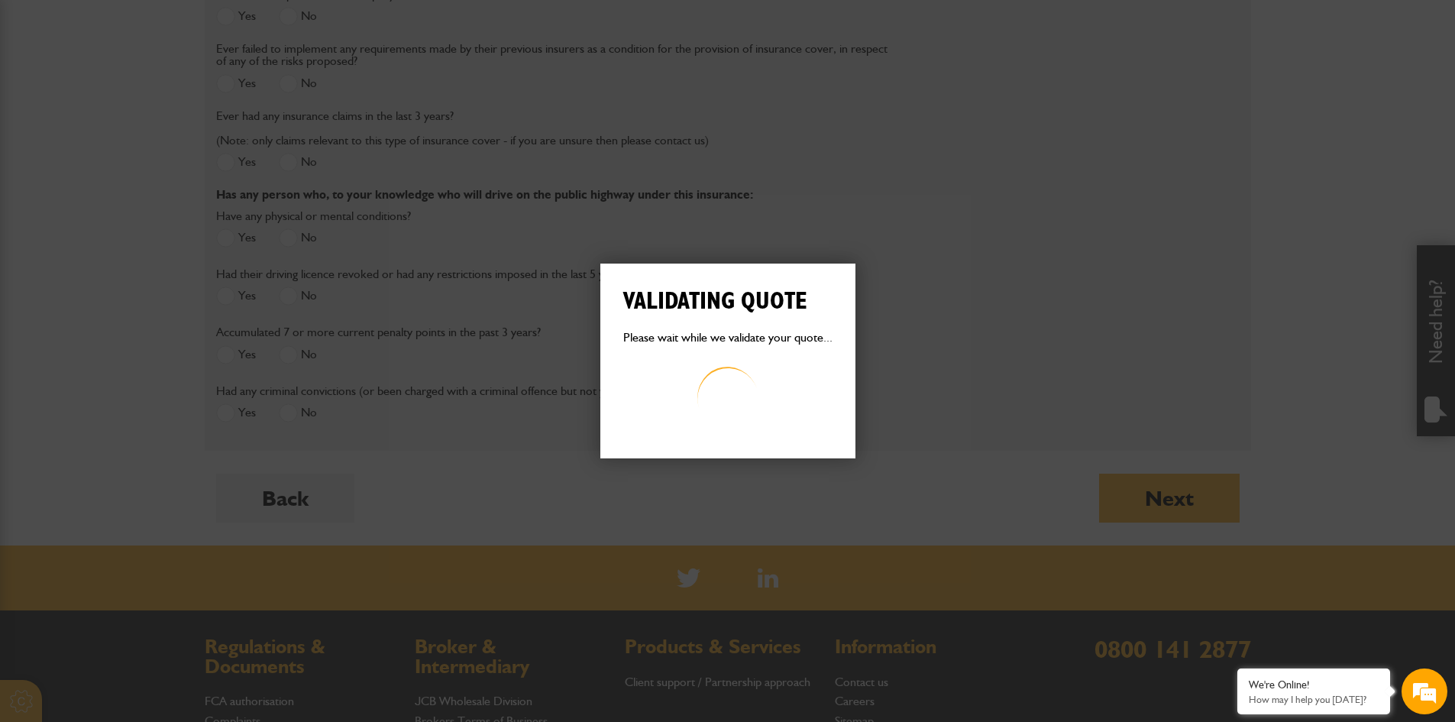
scroll to position [0, 0]
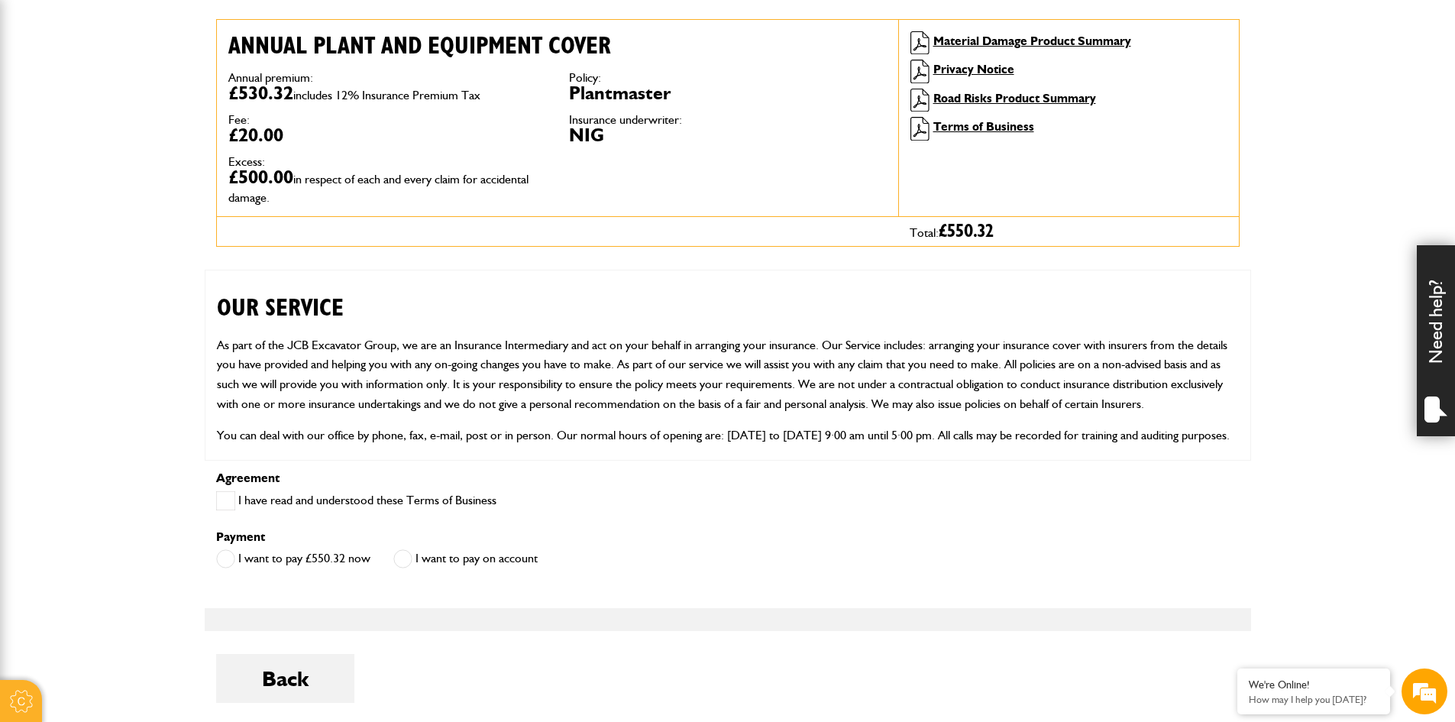
scroll to position [534, 0]
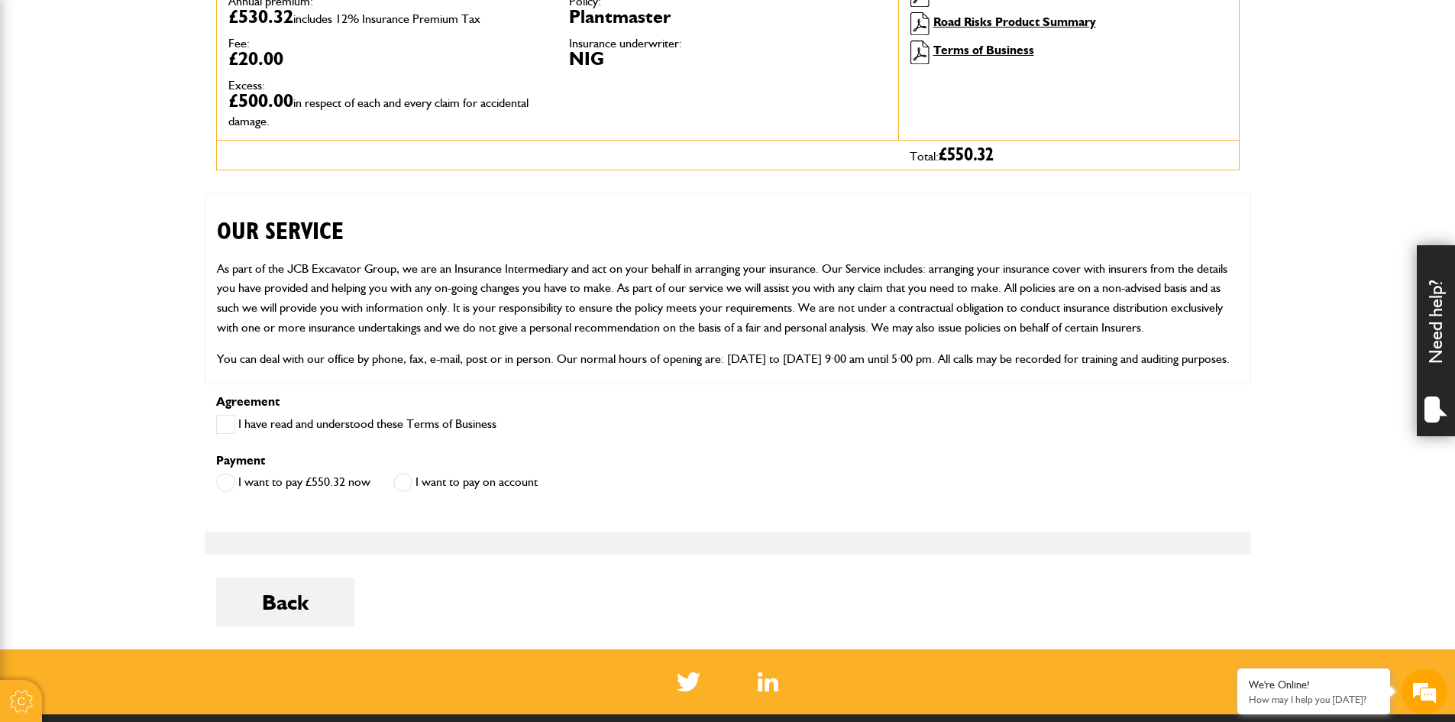
click at [236, 436] on div "I have read and understood these Terms of Business" at bounding box center [356, 425] width 280 height 25
drag, startPoint x: 229, startPoint y: 412, endPoint x: 253, endPoint y: 421, distance: 25.1
click at [230, 412] on div "Agreement I have read and understood these Terms of Business" at bounding box center [728, 423] width 1046 height 54
click at [234, 430] on span at bounding box center [225, 424] width 19 height 19
click at [426, 485] on label "I want to pay on account" at bounding box center [465, 482] width 144 height 19
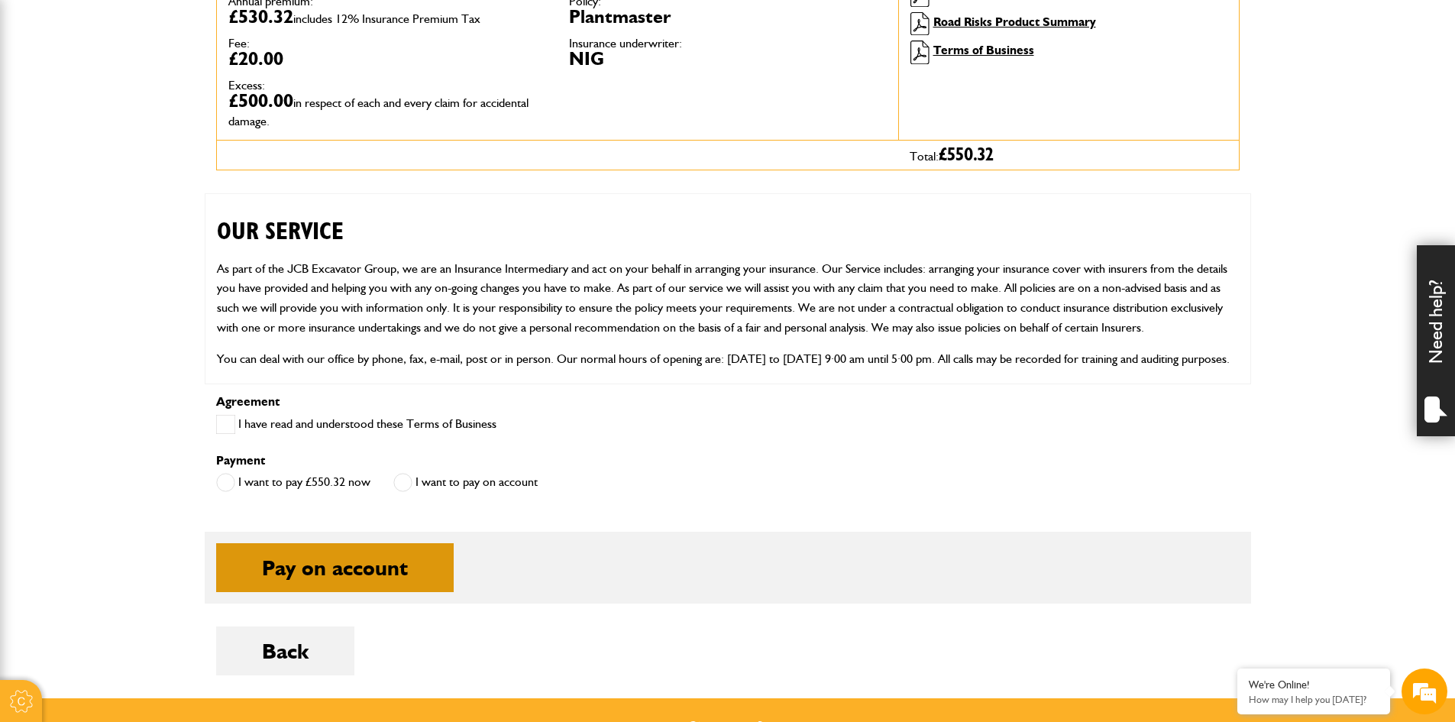
click at [416, 563] on button "Pay on account" at bounding box center [334, 567] width 237 height 49
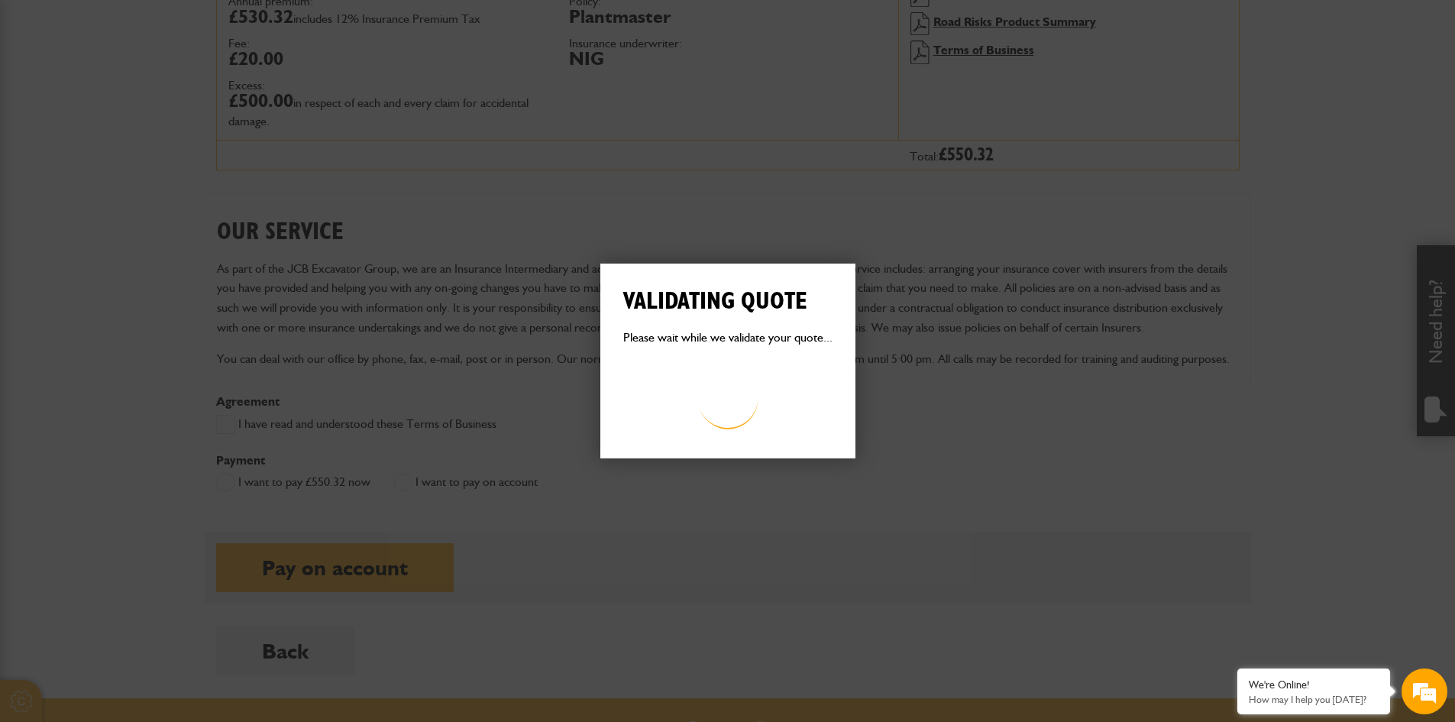
scroll to position [0, 0]
